Goal: Task Accomplishment & Management: Use online tool/utility

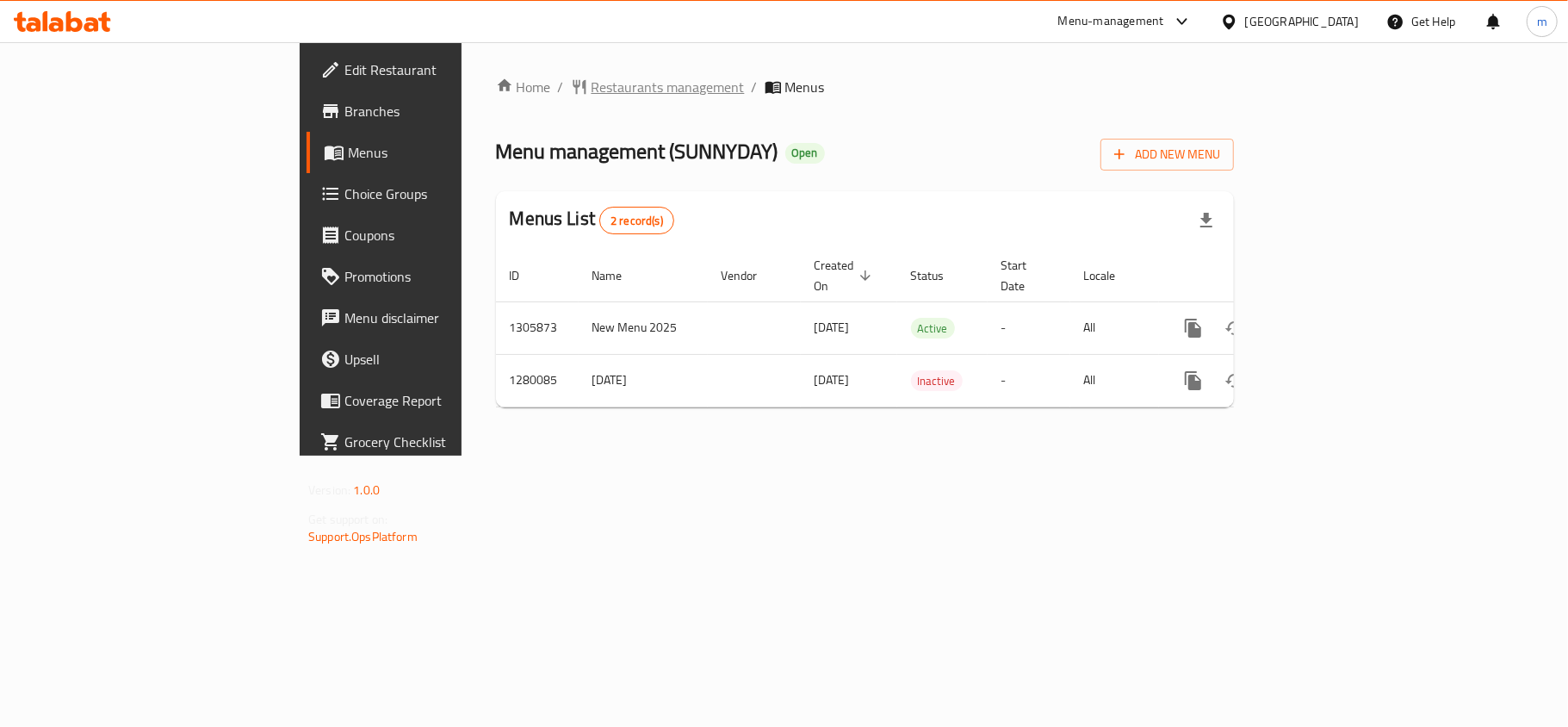
click at [592, 88] on span "Restaurants management" at bounding box center [669, 86] width 153 height 20
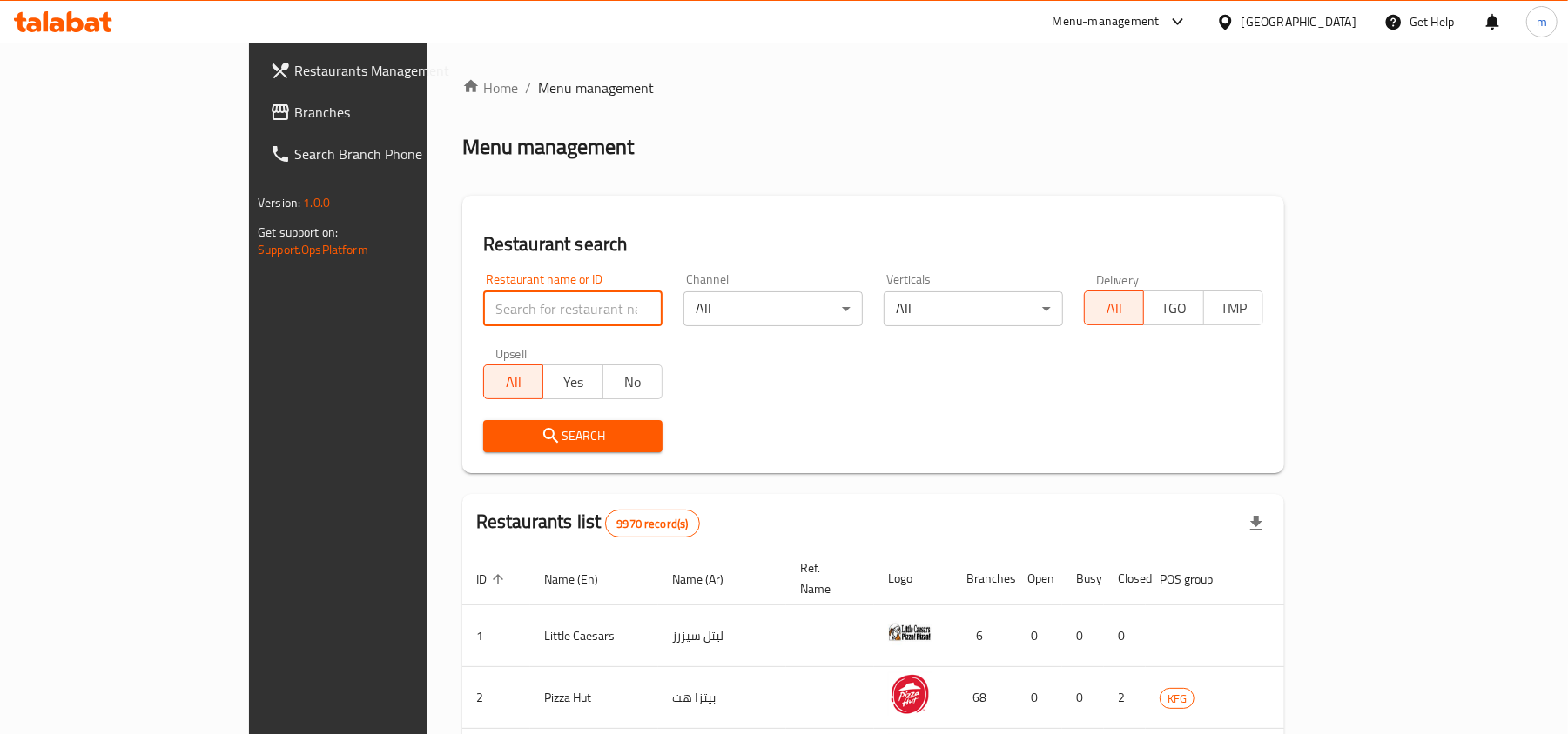
click at [483, 310] on input "search" at bounding box center [573, 309] width 179 height 35
paste input "693613"
type input "693613"
click at [497, 446] on span "Search" at bounding box center [573, 436] width 151 height 22
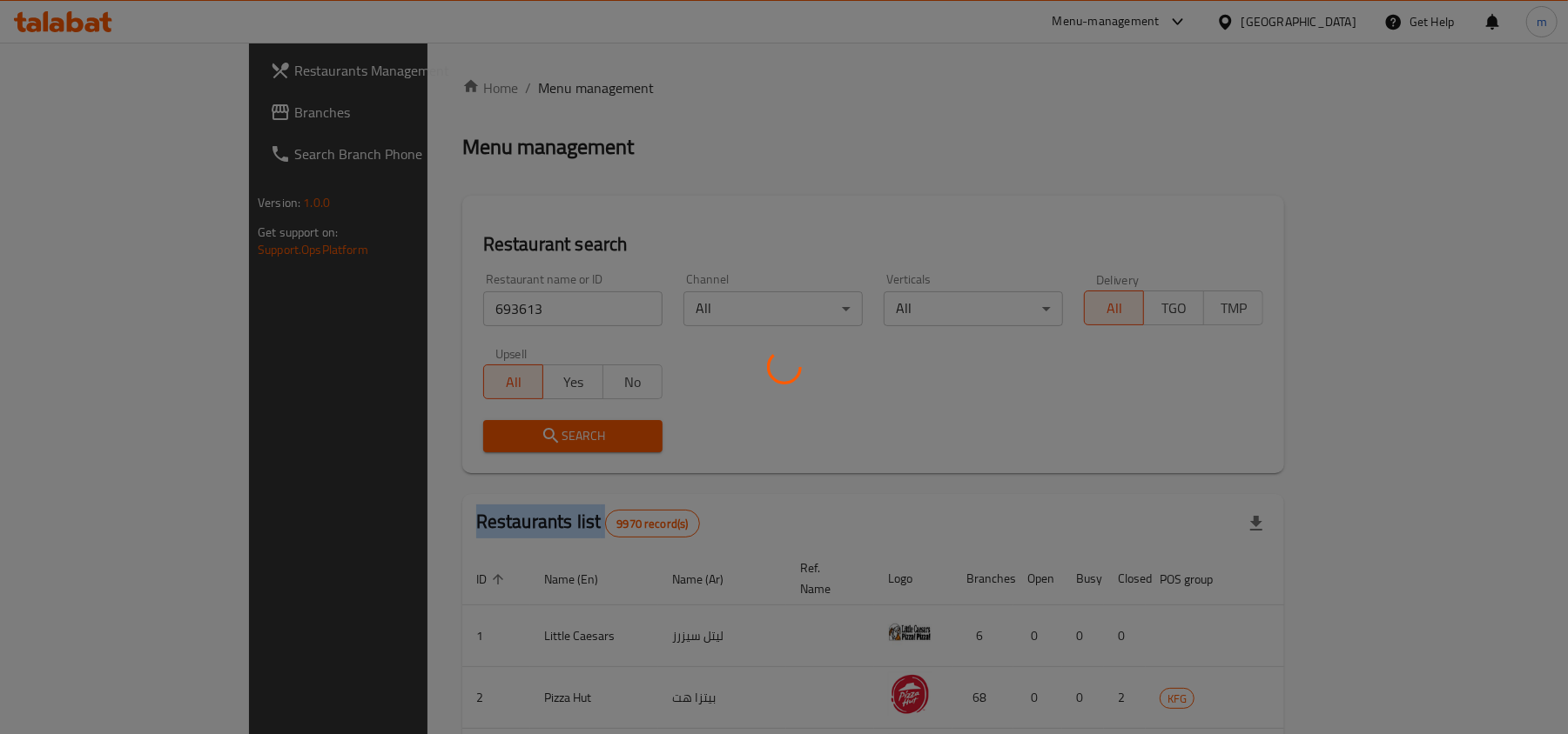
click at [422, 446] on div at bounding box center [784, 367] width 1568 height 734
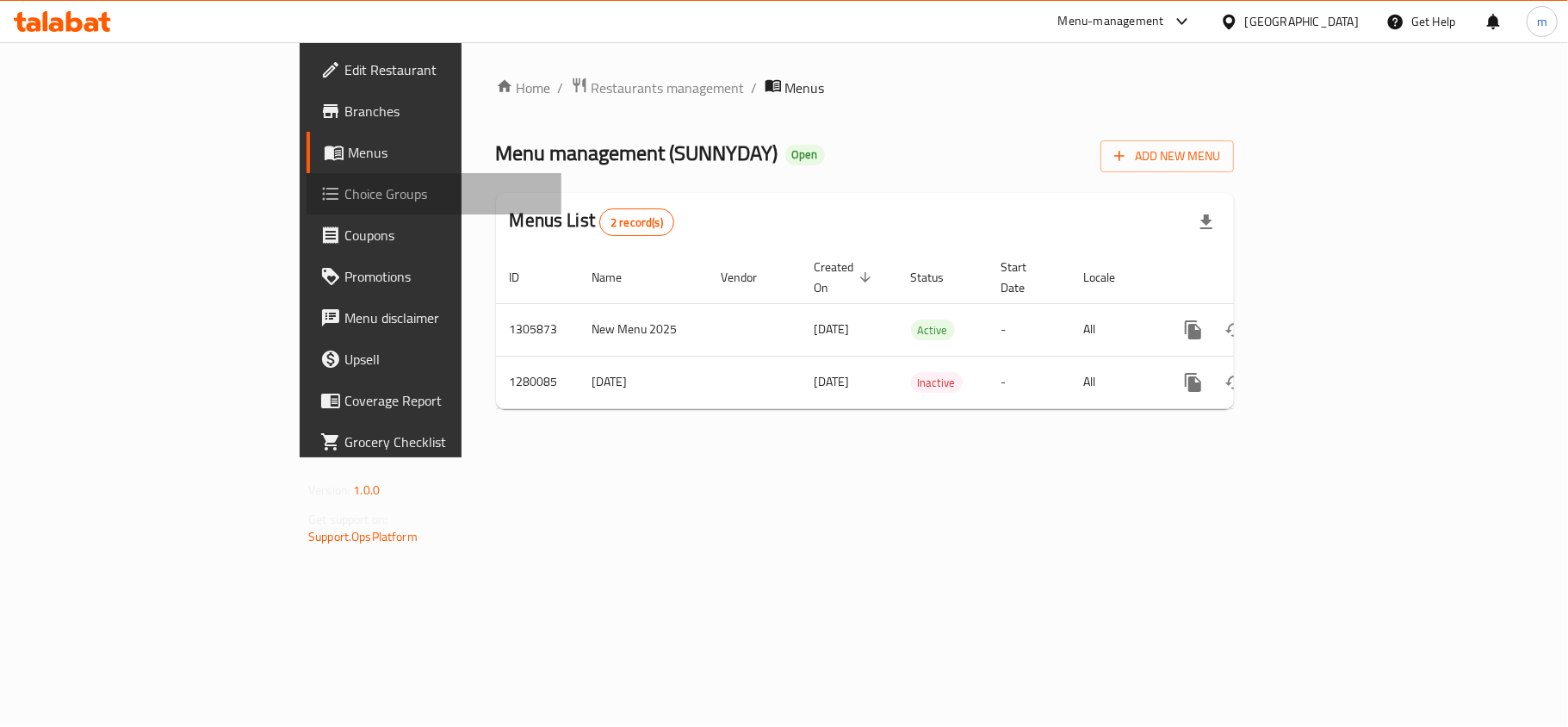
click at [344, 187] on span "Choice Groups" at bounding box center [445, 193] width 203 height 20
